Goal: Task Accomplishment & Management: Use online tool/utility

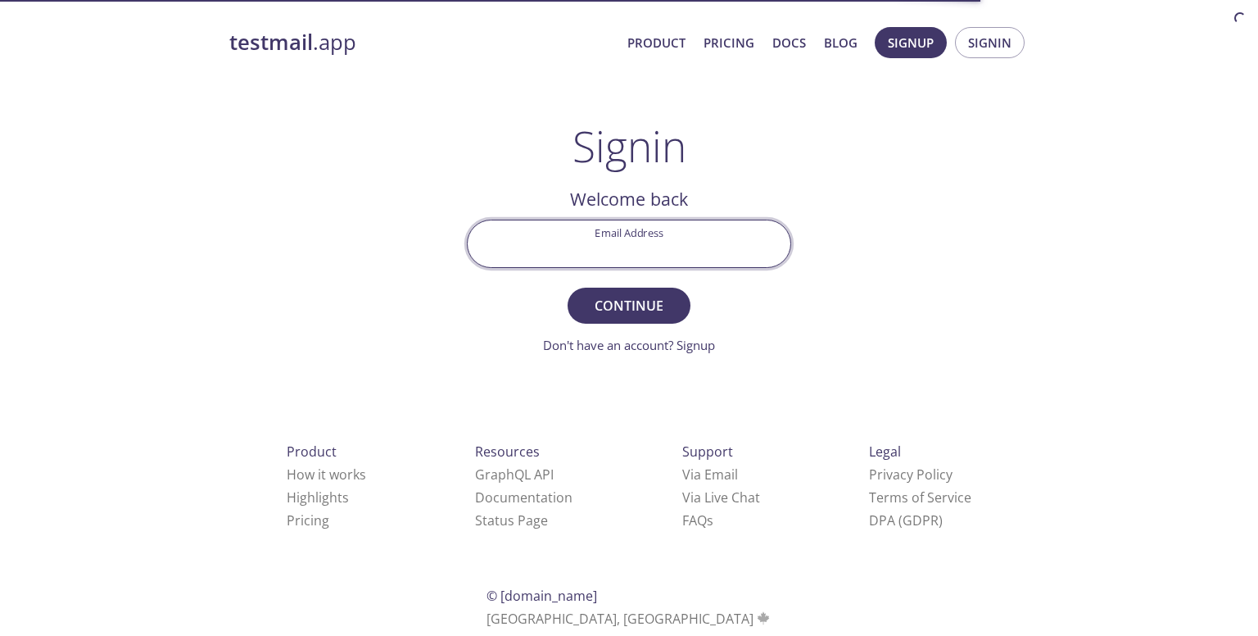
click at [646, 254] on input "Email Address" at bounding box center [629, 243] width 323 height 47
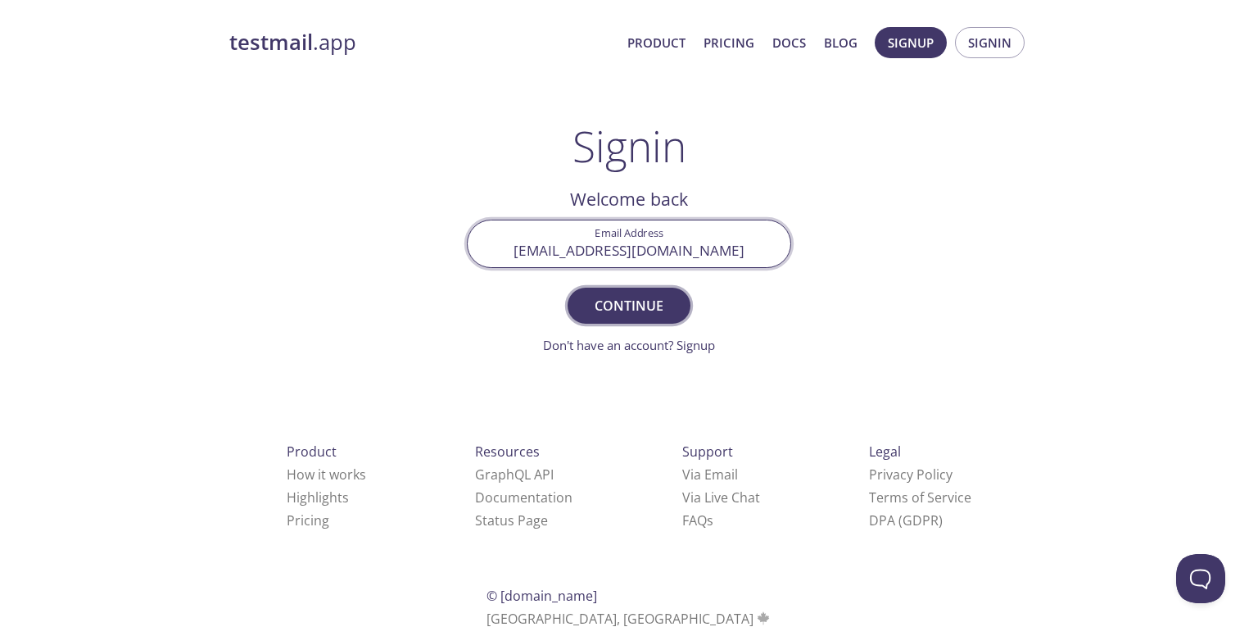
type input "[EMAIL_ADDRESS][DOMAIN_NAME]"
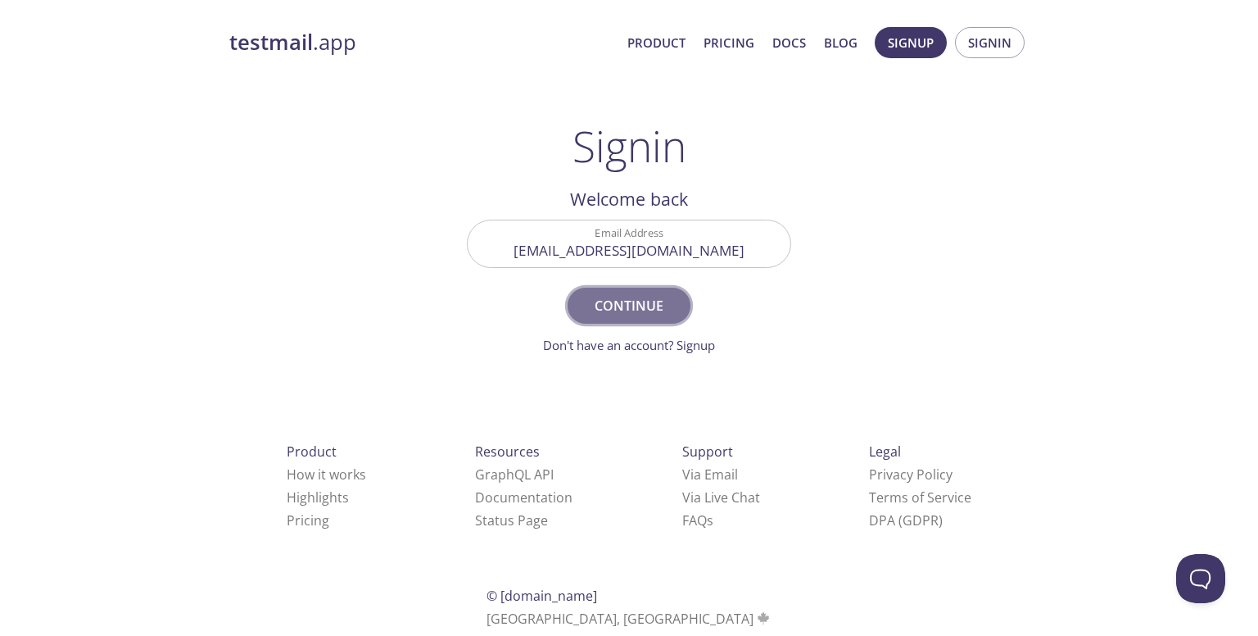
click at [656, 297] on span "Continue" at bounding box center [629, 305] width 87 height 23
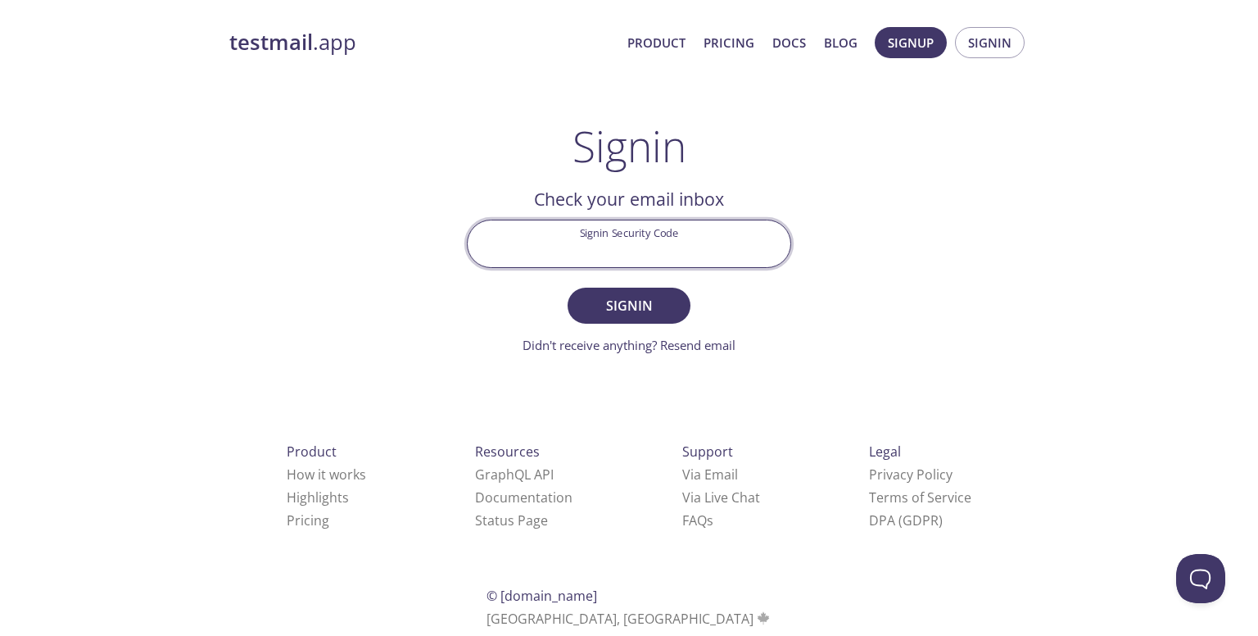
click at [613, 240] on input "Signin Security Code" at bounding box center [629, 243] width 323 height 47
paste input "6P2NMQM"
type input "6P2NMQM"
click at [568, 288] on button "Signin" at bounding box center [629, 306] width 123 height 36
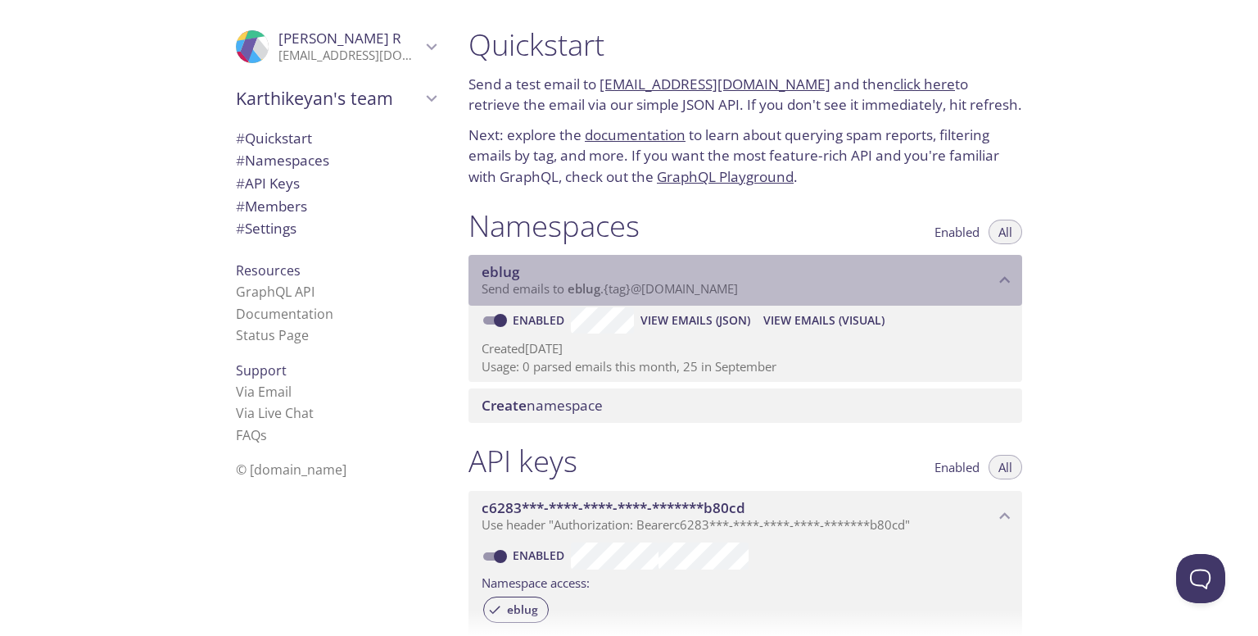
click at [626, 279] on span "eblug" at bounding box center [738, 272] width 513 height 18
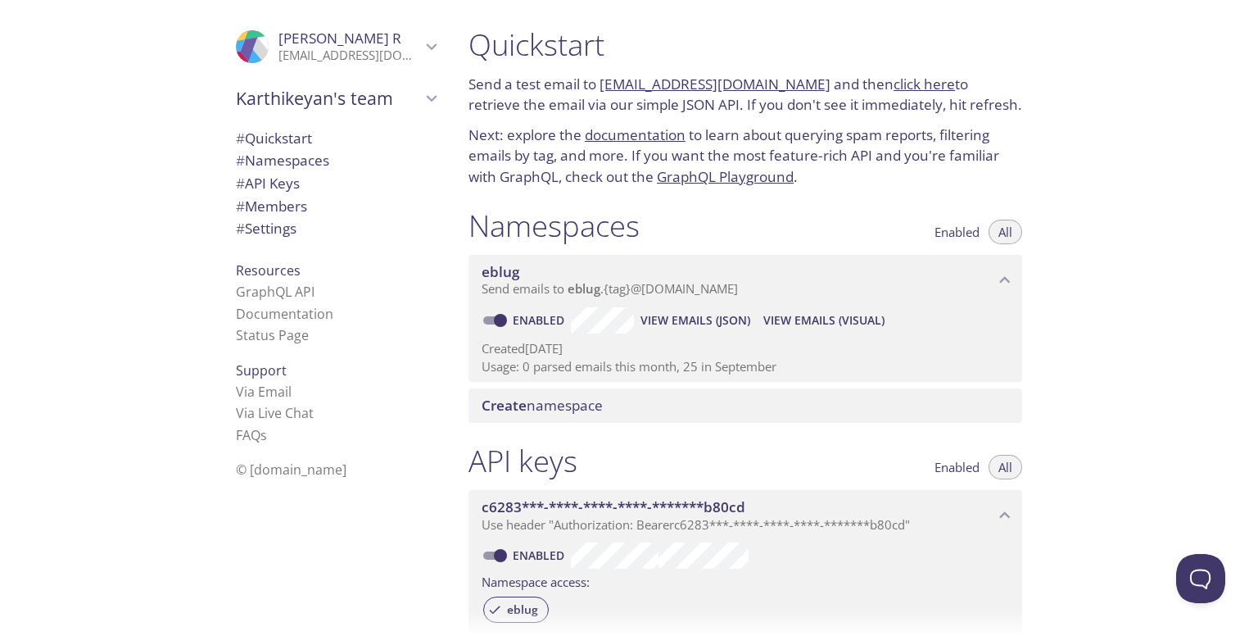
click at [626, 279] on span "eblug" at bounding box center [738, 272] width 513 height 18
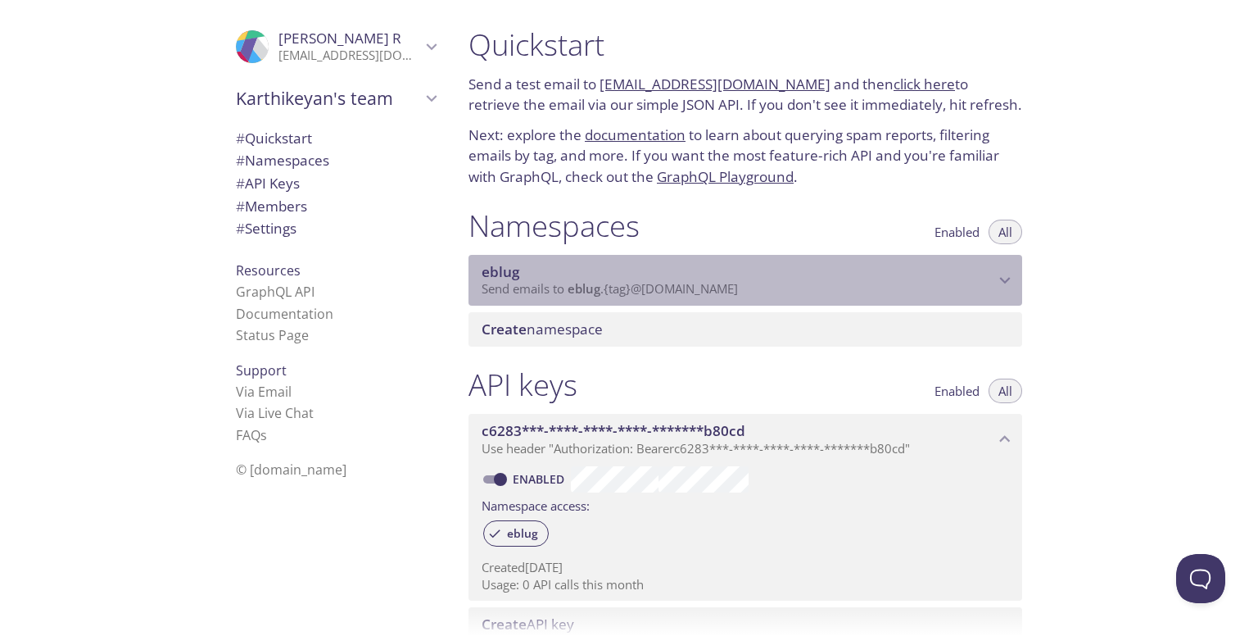
click at [626, 279] on span "eblug" at bounding box center [738, 272] width 513 height 18
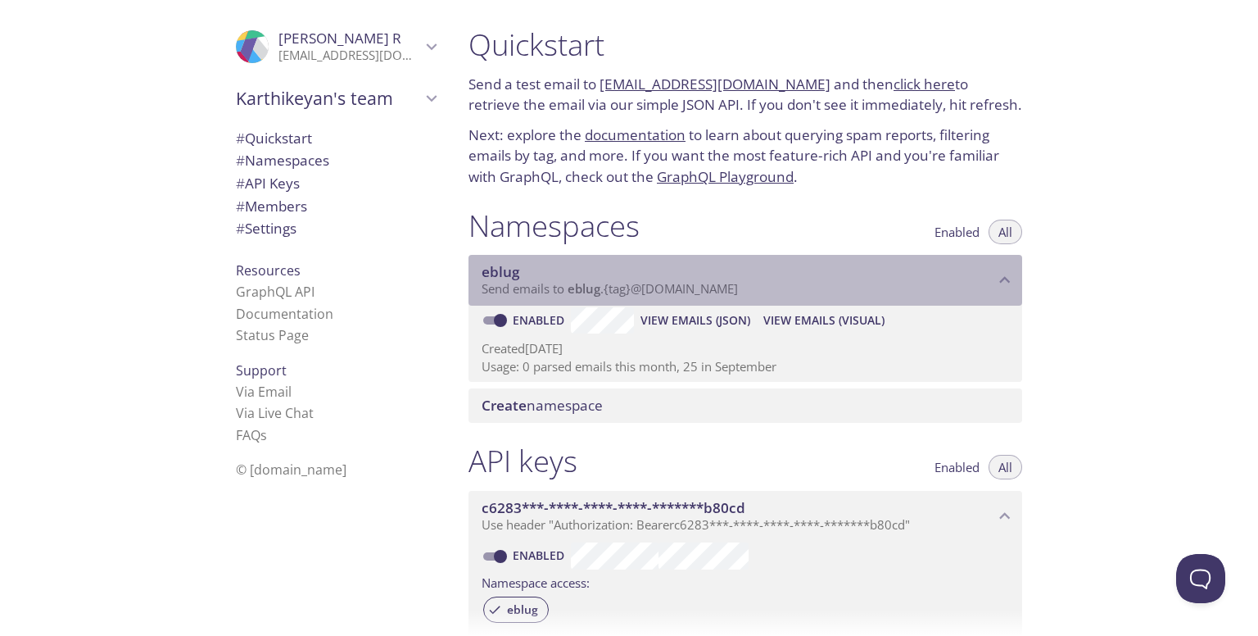
click at [626, 279] on span "eblug" at bounding box center [738, 272] width 513 height 18
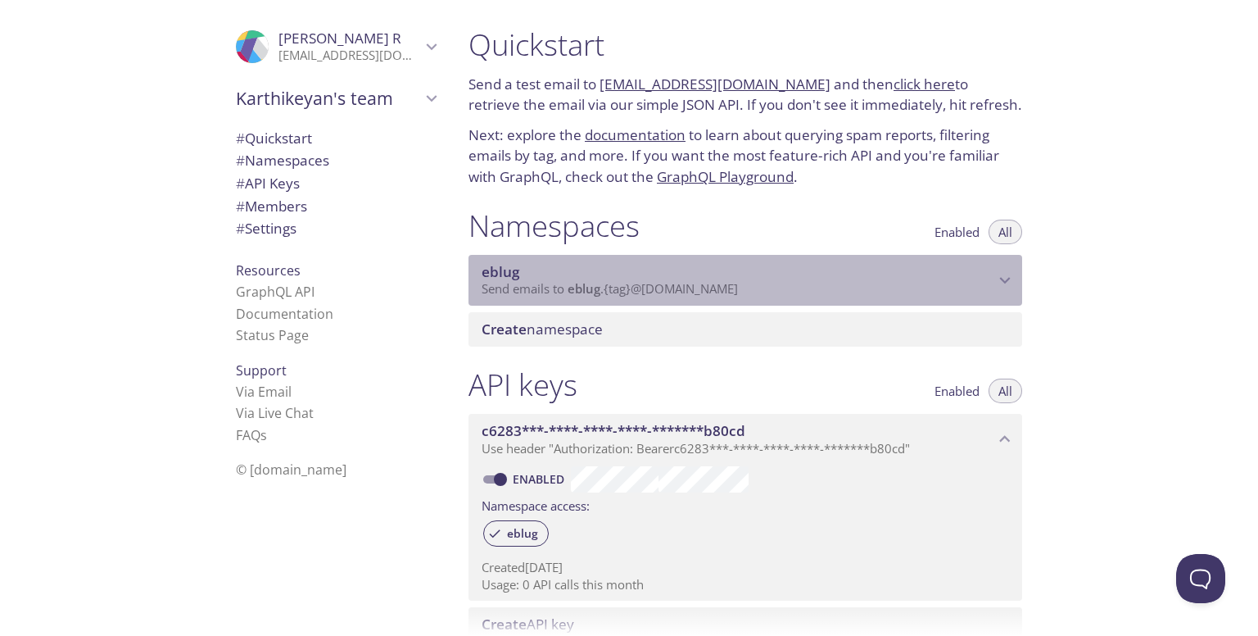
click at [626, 279] on span "eblug" at bounding box center [738, 272] width 513 height 18
